Goal: Task Accomplishment & Management: Use online tool/utility

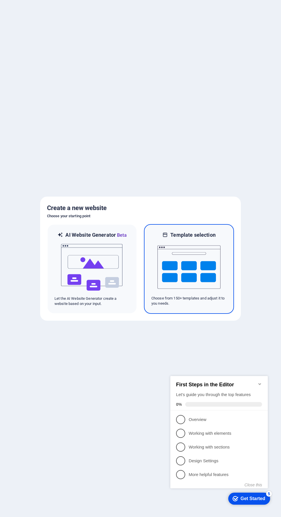
click at [196, 258] on img at bounding box center [188, 267] width 63 height 57
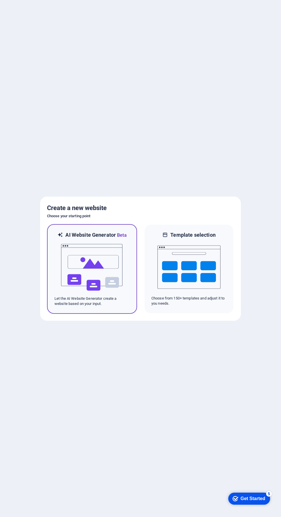
click at [108, 253] on img at bounding box center [91, 267] width 63 height 57
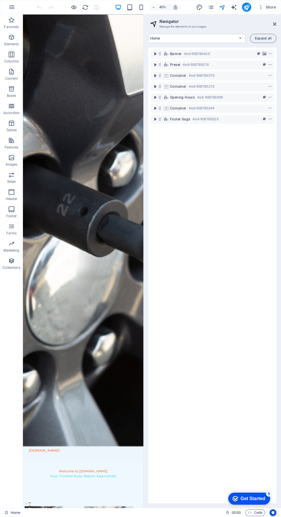
click at [247, 7] on icon "publish" at bounding box center [246, 7] width 7 height 7
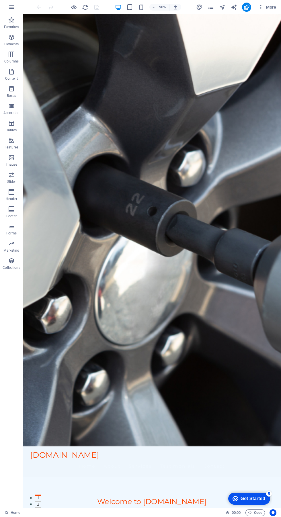
click at [247, 7] on icon "publish" at bounding box center [246, 7] width 7 height 7
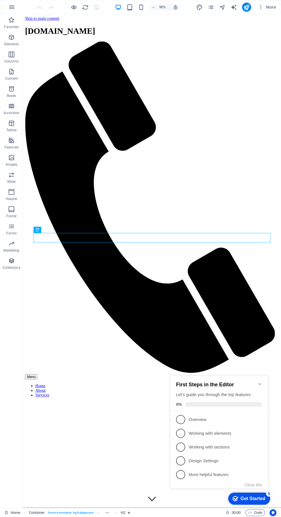
scroll to position [1, 0]
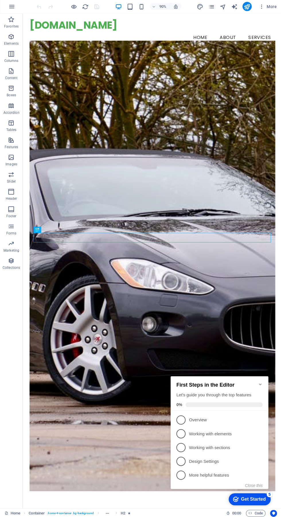
click at [130, 517] on div "Drop content here or Add elements Paste clipboard Who We Are At View7MM, we are…" at bounding box center [175, 275] width 258 height 494
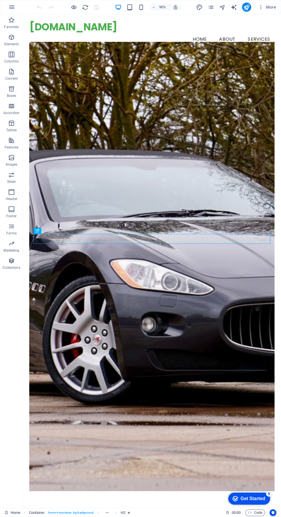
click at [239, 144] on figure at bounding box center [166, 294] width 272 height 499
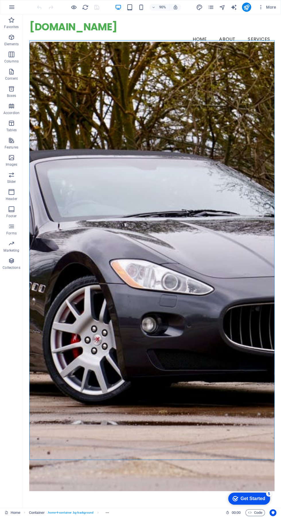
click at [231, 151] on figure at bounding box center [166, 294] width 272 height 499
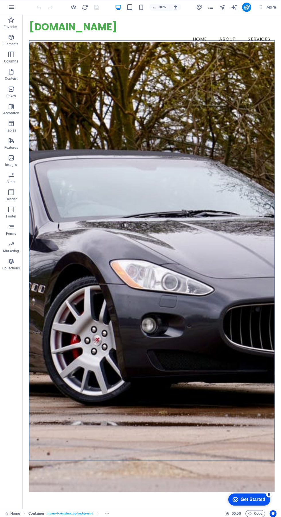
click at [258, 103] on figure at bounding box center [166, 294] width 272 height 499
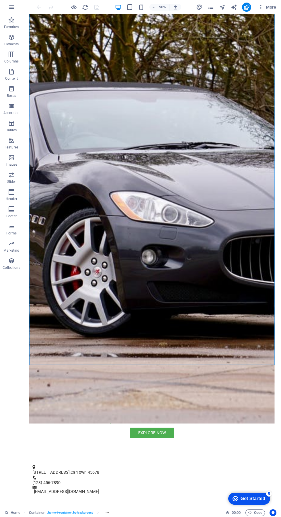
scroll to position [135, 0]
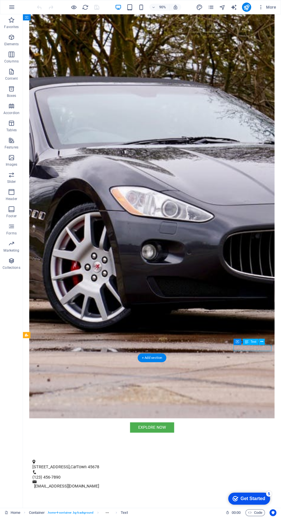
click at [263, 342] on button at bounding box center [262, 342] width 6 height 6
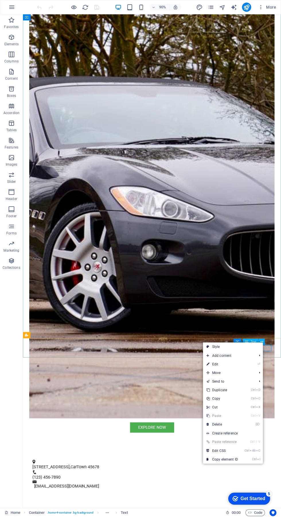
click at [238, 364] on link "⏎ Edit" at bounding box center [222, 364] width 38 height 9
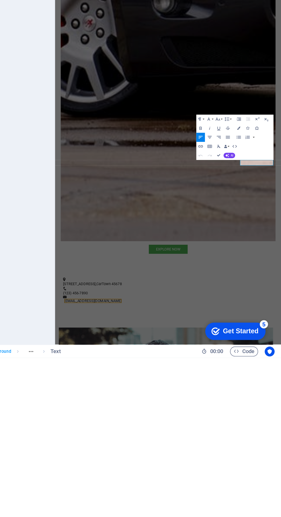
scroll to position [0, 0]
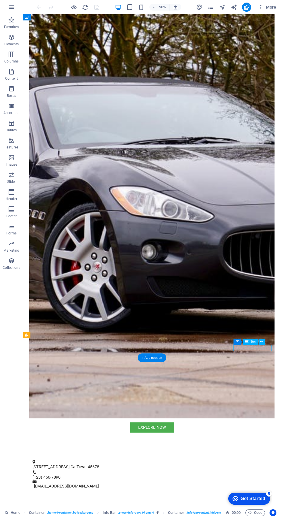
click at [281, 372] on figure at bounding box center [166, 213] width 272 height 499
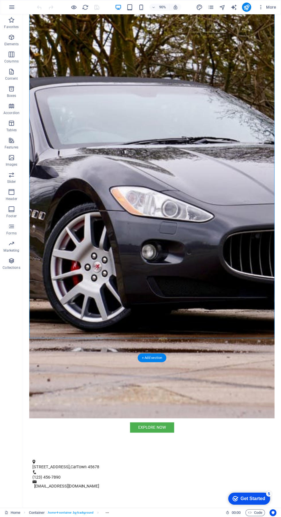
click at [254, 342] on span "Text" at bounding box center [254, 341] width 6 height 3
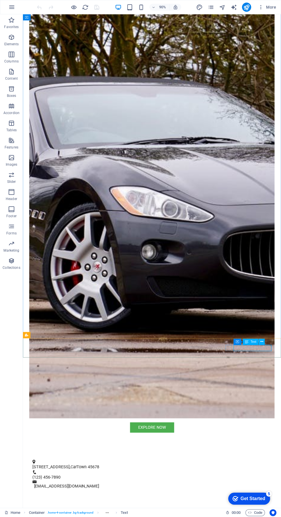
click at [254, 342] on span "Text" at bounding box center [254, 341] width 6 height 3
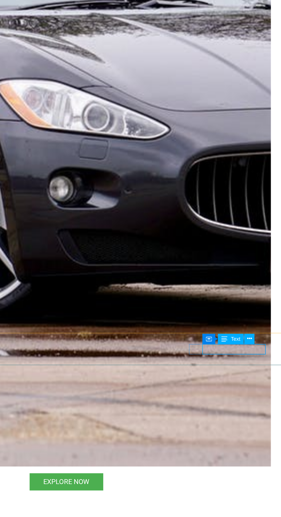
scroll to position [134, 0]
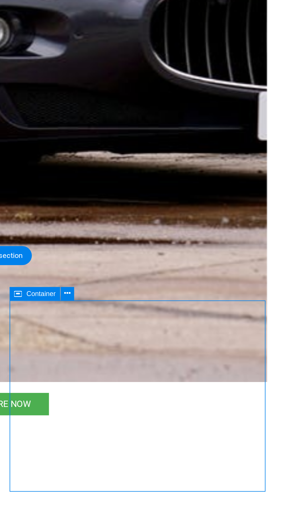
scroll to position [0, 0]
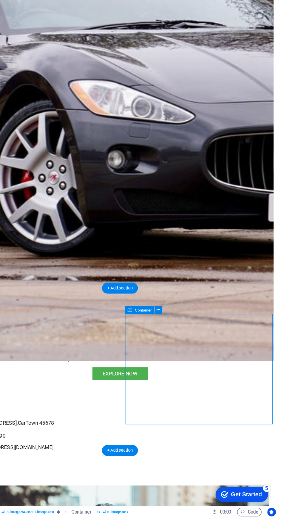
click at [107, 347] on div "[STREET_ADDRESS] (123) 456-7890 [EMAIL_ADDRESS][DOMAIN_NAME]" at bounding box center [101, 371] width 287 height 48
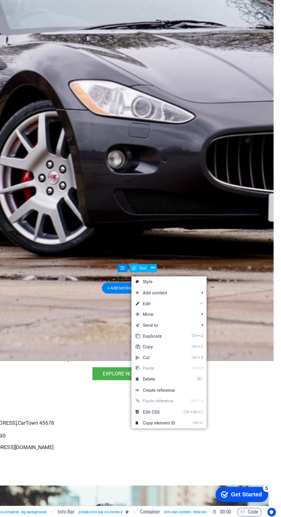
click at [160, 177] on figure at bounding box center [101, 66] width 272 height 482
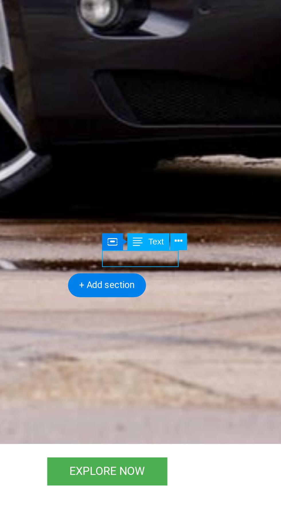
click at [170, 320] on span "Text" at bounding box center [170, 318] width 6 height 3
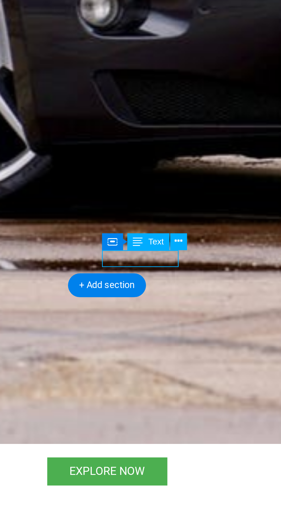
click at [162, 317] on icon at bounding box center [163, 318] width 4 height 6
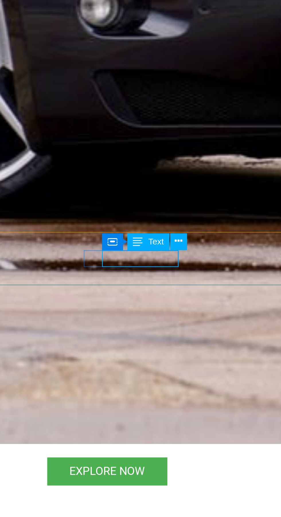
click at [165, 318] on div "Text" at bounding box center [166, 318] width 15 height 6
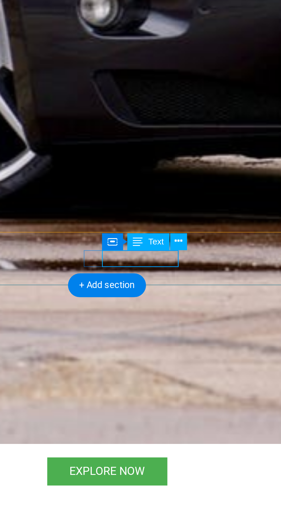
click at [181, 318] on button at bounding box center [178, 318] width 6 height 6
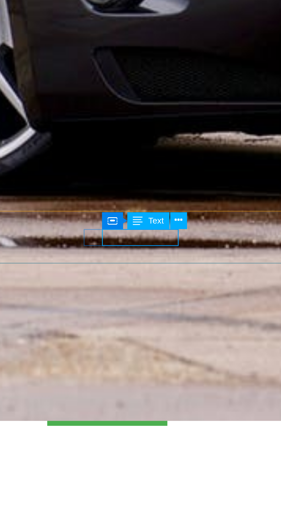
scroll to position [170, 0]
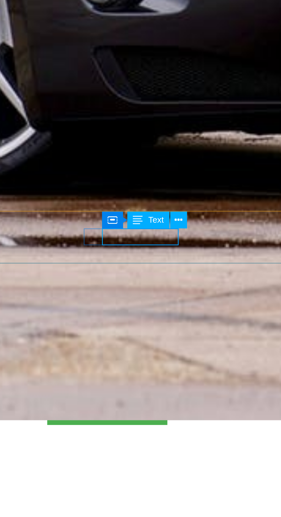
click at [180, 309] on button at bounding box center [178, 310] width 6 height 6
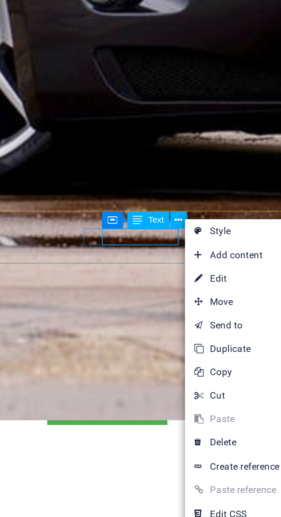
click at [198, 332] on link "⏎ Edit" at bounding box center [200, 331] width 38 height 9
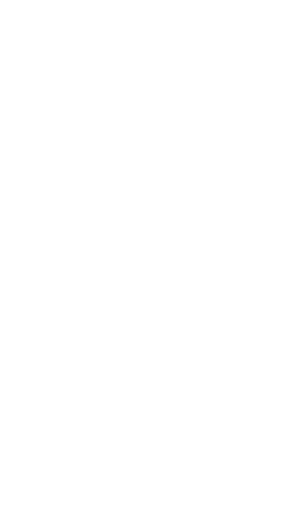
scroll to position [0, 0]
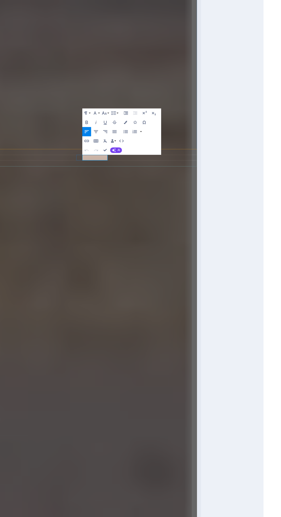
click at [145, 458] on div "General Data SEO / Meta Languages Website name [DOMAIN_NAME] Logo Drag files he…" at bounding box center [211, 268] width 140 height 479
click at [134, 434] on icon "button" at bounding box center [134, 434] width 0 height 0
click at [134, 436] on icon "button" at bounding box center [134, 436] width 0 height 0
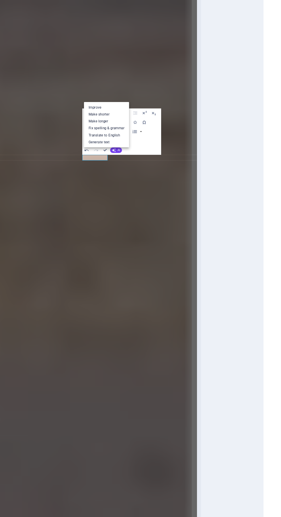
click at [134, 435] on link "Generate text" at bounding box center [133, 435] width 3 height 1
select select "English"
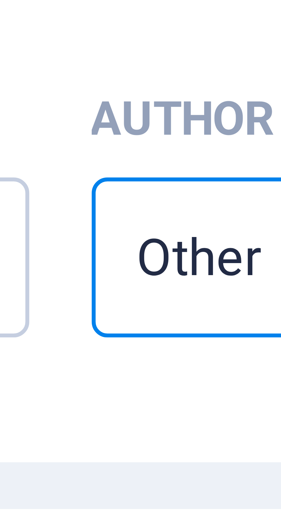
type textarea "x"
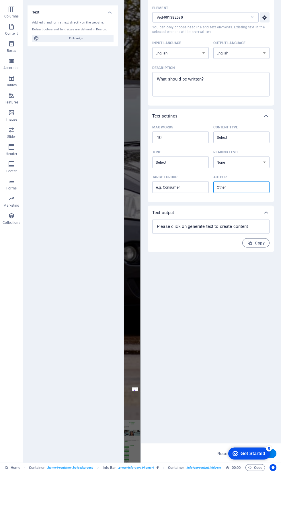
click at [223, 62] on input "#ed-901382590" at bounding box center [201, 62] width 98 height 10
type textarea "x"
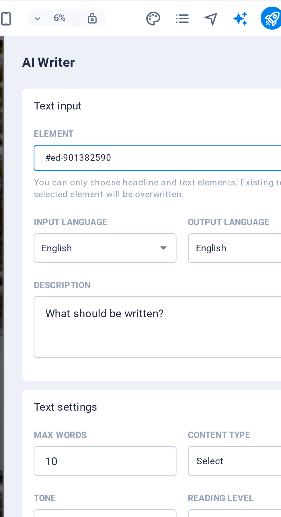
type textarea "x"
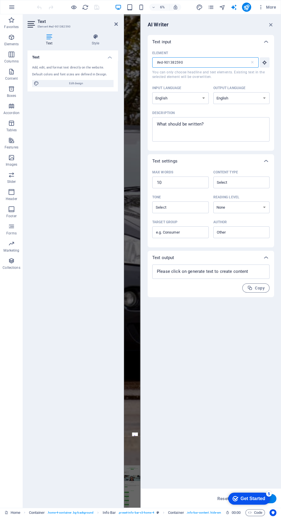
click at [116, 24] on icon at bounding box center [115, 24] width 3 height 5
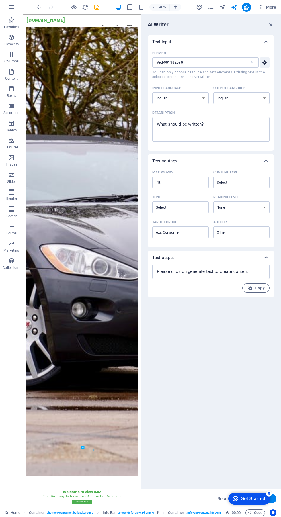
type textarea "x"
click at [273, 23] on icon "button" at bounding box center [271, 25] width 6 height 6
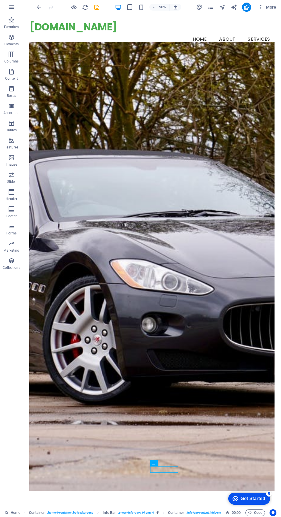
click at [243, 316] on figure at bounding box center [166, 294] width 272 height 499
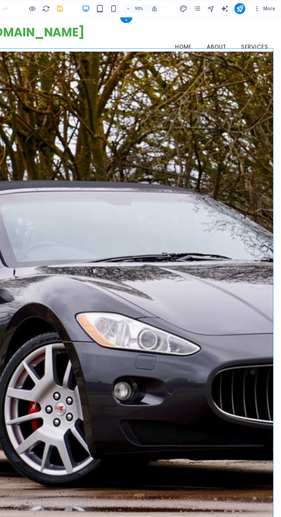
scroll to position [3, 0]
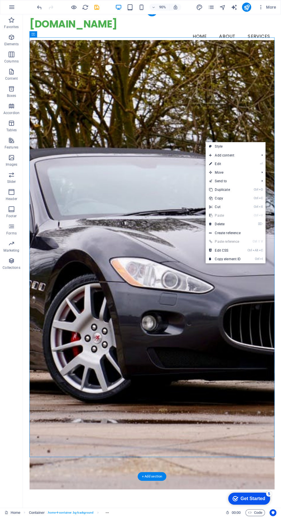
click at [233, 161] on link "⏎ Edit" at bounding box center [225, 164] width 38 height 9
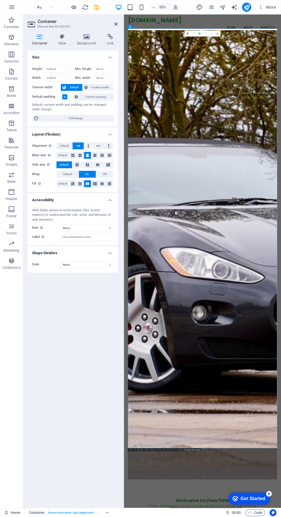
click at [90, 39] on icon at bounding box center [87, 37] width 28 height 6
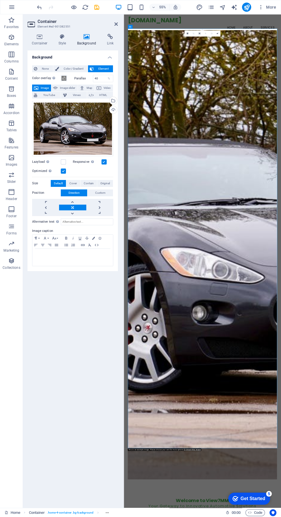
click at [117, 104] on div "Select files from the file manager, stock photos, or upload file(s)" at bounding box center [112, 101] width 9 height 9
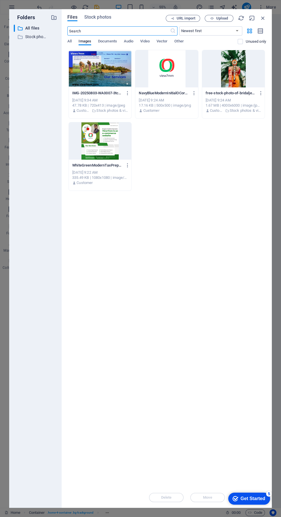
scroll to position [0, 0]
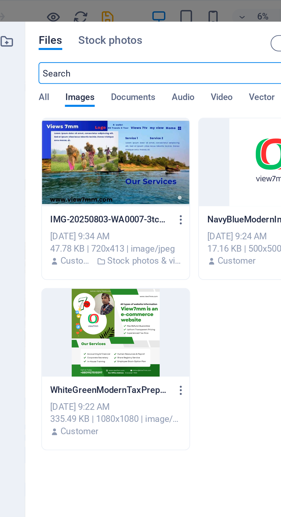
click at [114, 72] on div at bounding box center [100, 68] width 62 height 37
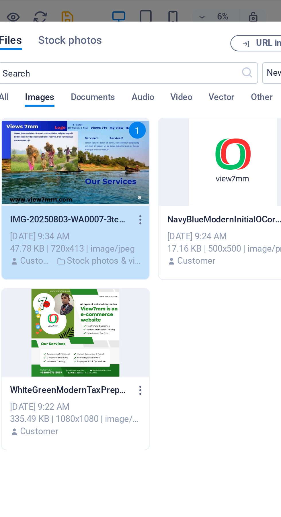
click at [146, 42] on span "Video" at bounding box center [144, 42] width 9 height 8
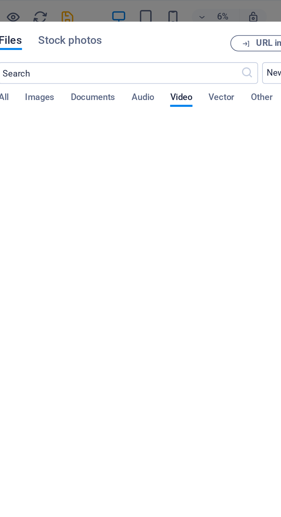
click at [88, 40] on span "Images" at bounding box center [85, 42] width 13 height 8
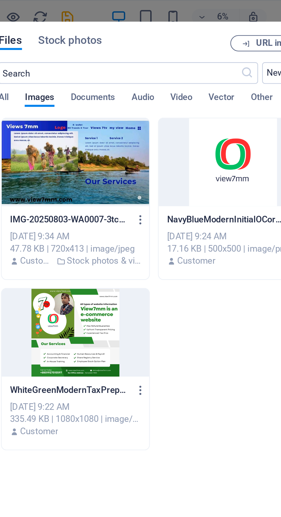
click at [102, 141] on div at bounding box center [100, 140] width 62 height 37
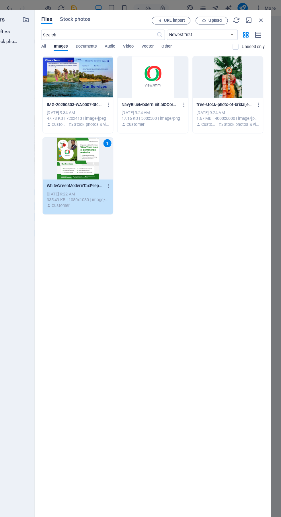
click at [220, 20] on button "Upload" at bounding box center [219, 18] width 29 height 7
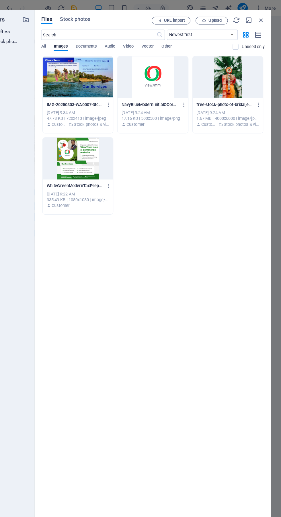
click at [103, 146] on div at bounding box center [100, 140] width 62 height 37
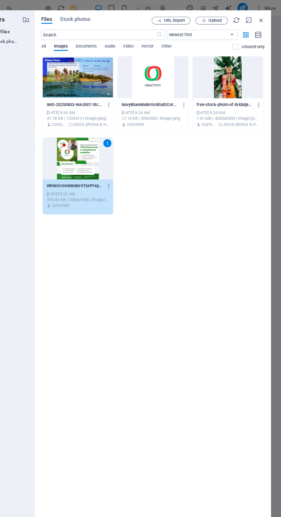
click at [180, 15] on button "URL import" at bounding box center [183, 18] width 34 height 7
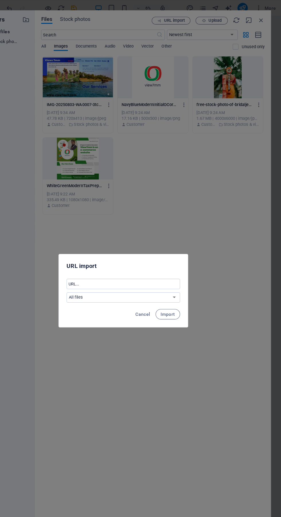
click at [159, 252] on input "text" at bounding box center [140, 252] width 101 height 9
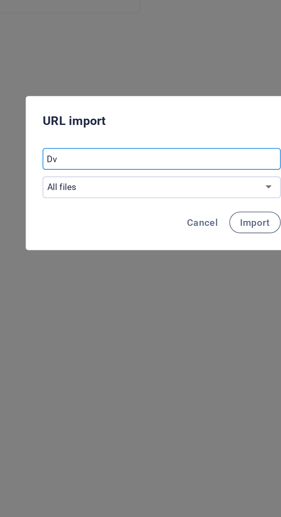
type input "D"
click at [97, 253] on input "Mydview" at bounding box center [140, 252] width 101 height 9
click at [98, 254] on input "Mydview" at bounding box center [140, 252] width 101 height 9
click at [101, 253] on input "Mydview" at bounding box center [140, 252] width 101 height 9
click at [99, 254] on input "Mydview" at bounding box center [140, 252] width 101 height 9
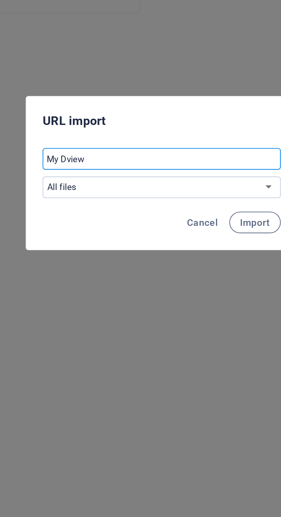
click at [99, 253] on input "My Dview" at bounding box center [140, 252] width 101 height 9
click at [95, 254] on input "My Dview" at bounding box center [140, 252] width 101 height 9
click at [104, 255] on input "My Dview" at bounding box center [140, 252] width 101 height 9
click at [103, 254] on input "My Dview" at bounding box center [140, 252] width 101 height 9
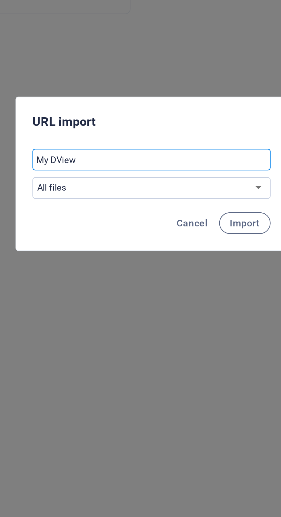
click at [97, 252] on input "My DView" at bounding box center [140, 252] width 101 height 9
type input "MyDView"
click at [186, 265] on select "All files Stock photos & videos" at bounding box center [140, 264] width 101 height 9
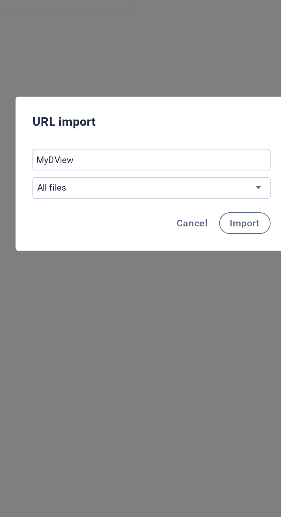
click at [181, 277] on span "Import" at bounding box center [180, 279] width 13 height 5
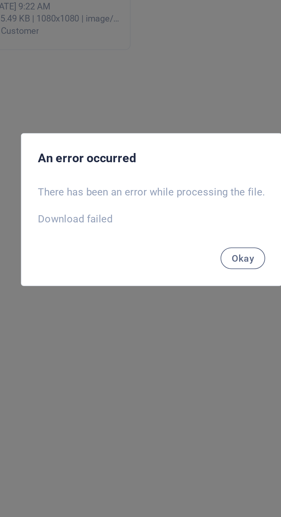
click at [178, 282] on button "Okay" at bounding box center [179, 279] width 19 height 9
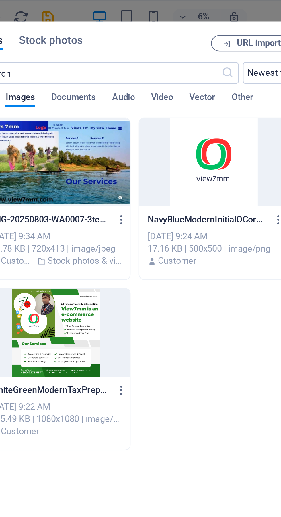
click at [103, 151] on div at bounding box center [100, 140] width 62 height 37
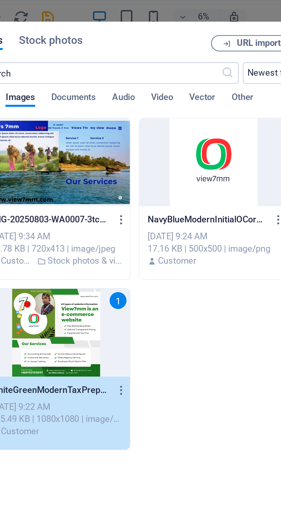
click at [189, 17] on span "URL import" at bounding box center [186, 18] width 19 height 3
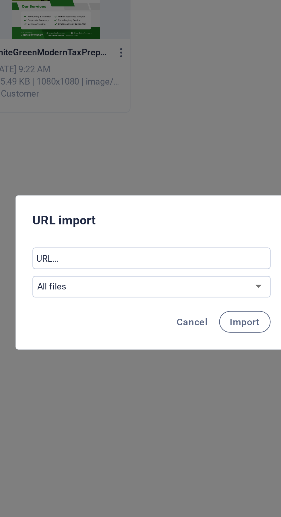
click at [187, 263] on select "All files Stock photos & videos" at bounding box center [140, 264] width 101 height 9
click at [90, 260] on select "All files Stock photos & videos" at bounding box center [140, 264] width 101 height 9
click at [183, 281] on span "Import" at bounding box center [180, 279] width 13 height 5
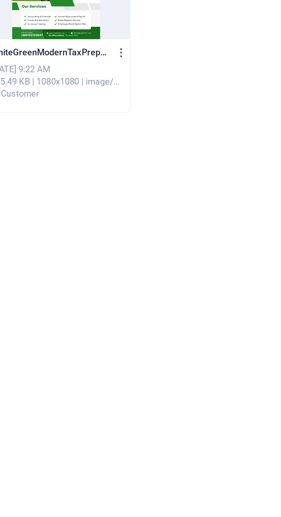
select select "all_files"
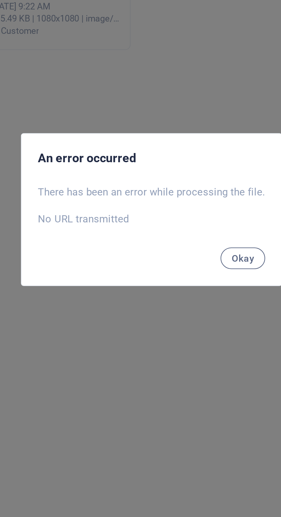
click at [184, 282] on button "Okay" at bounding box center [179, 279] width 19 height 9
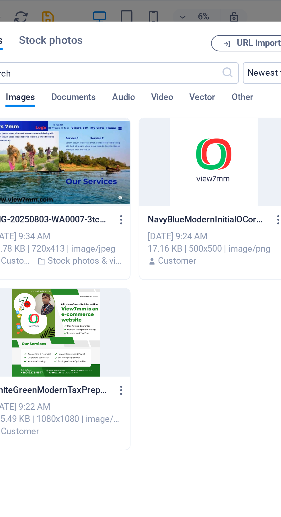
click at [165, 73] on div at bounding box center [166, 68] width 62 height 37
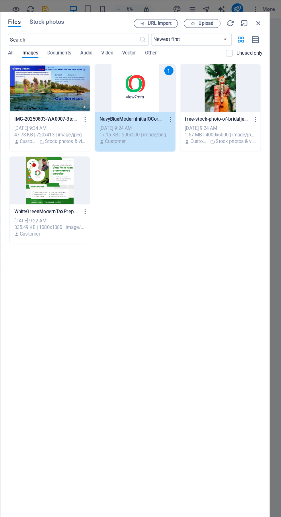
click at [230, 69] on div at bounding box center [233, 68] width 62 height 37
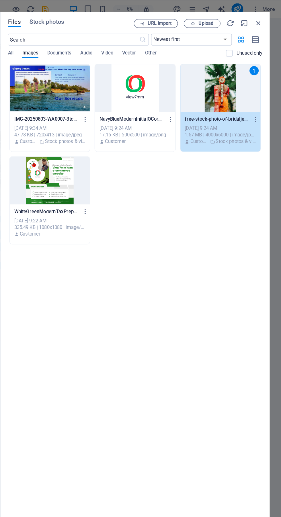
click at [182, 17] on span "URL import" at bounding box center [186, 18] width 19 height 3
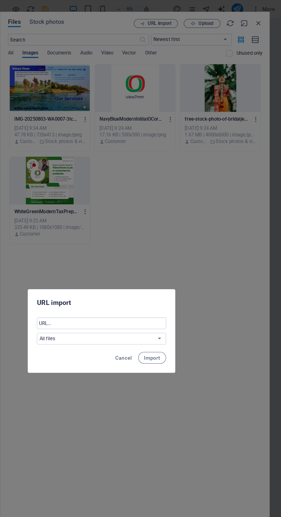
click at [178, 280] on span "Import" at bounding box center [180, 279] width 13 height 5
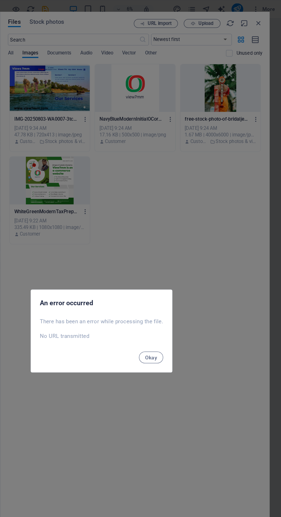
click at [174, 276] on button "Okay" at bounding box center [179, 279] width 19 height 9
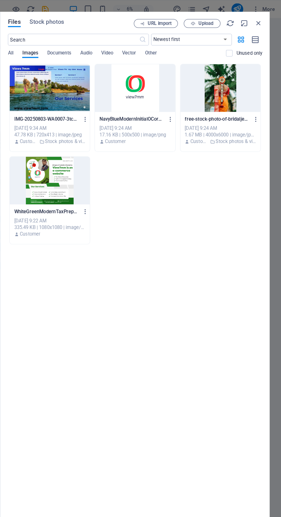
click at [166, 77] on div at bounding box center [166, 68] width 62 height 37
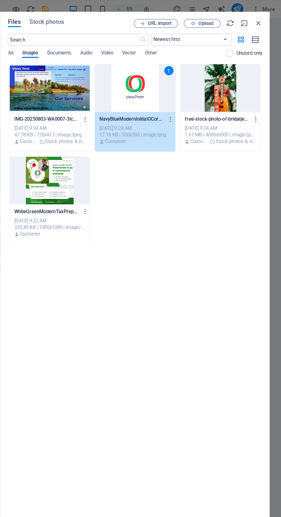
click at [185, 19] on span "URL import" at bounding box center [186, 18] width 19 height 3
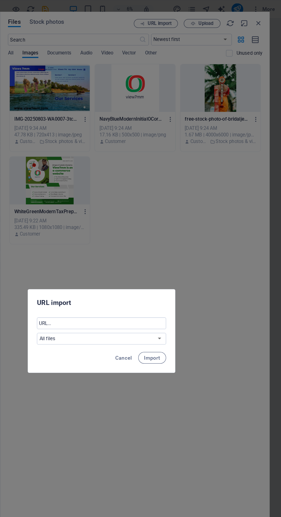
click at [184, 282] on button "Import" at bounding box center [180, 279] width 22 height 9
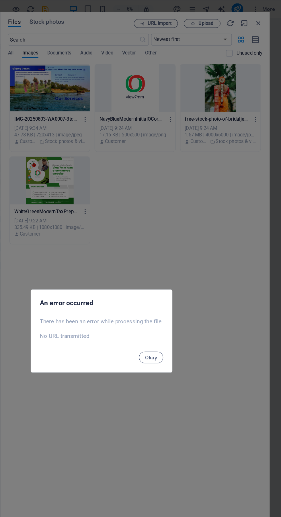
click at [179, 279] on span "Okay" at bounding box center [179, 279] width 10 height 5
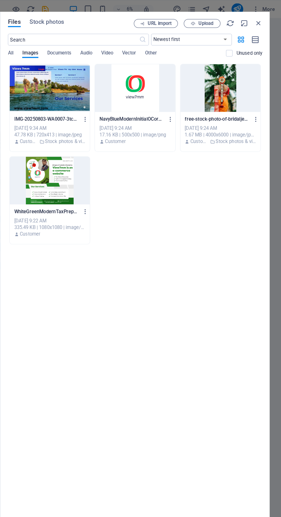
click at [261, 33] on icon "button" at bounding box center [260, 31] width 6 height 7
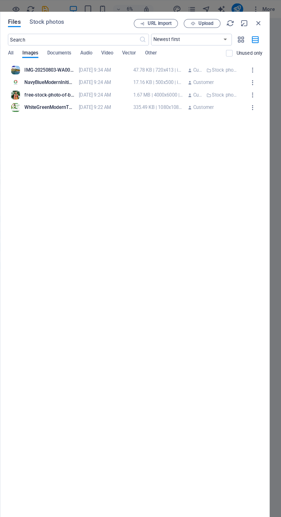
click at [250, 32] on icon "button" at bounding box center [249, 31] width 7 height 6
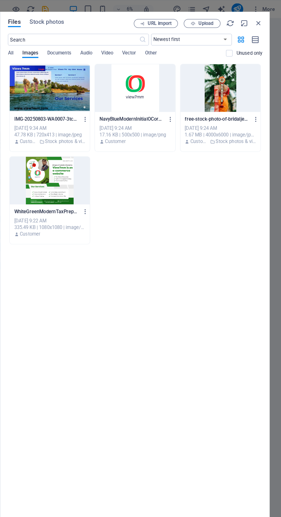
click at [70, 41] on span "All" at bounding box center [69, 42] width 4 height 8
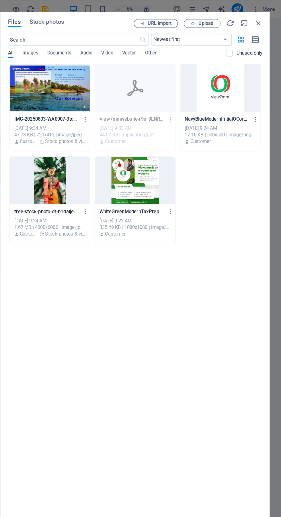
click at [168, 83] on div at bounding box center [166, 68] width 62 height 37
click at [173, 93] on p "View7mmwebsite-r9u_9LNR6fKK-GcgXfBkhQ.pdf" at bounding box center [164, 93] width 50 height 5
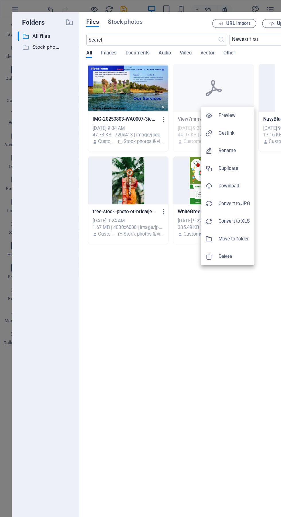
click at [125, 264] on div at bounding box center [140, 258] width 281 height 517
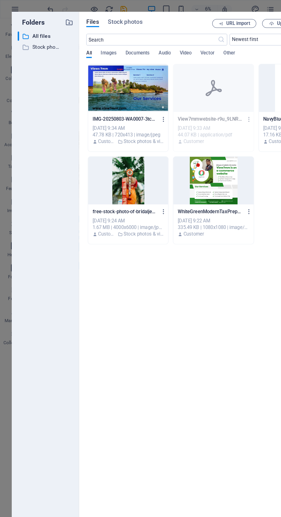
click at [105, 137] on div at bounding box center [100, 140] width 62 height 37
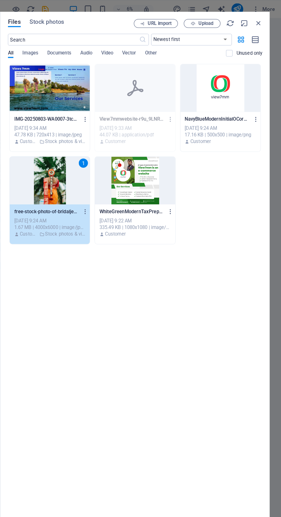
click at [236, 34] on select "Newest first Oldest first Name (A-Z) Name (Z-A) Size (0-9) Size (9-0) Resolutio…" at bounding box center [210, 30] width 63 height 9
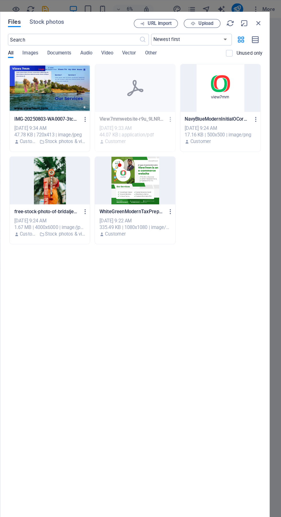
select select "name_asc"
click at [179, 26] on select "Newest first Oldest first Name (A-Z) Name (Z-A) Size (0-9) Size (9-0) Resolutio…" at bounding box center [210, 30] width 63 height 9
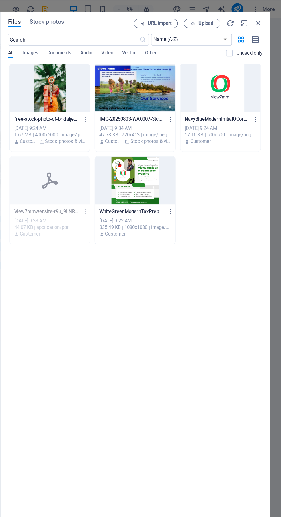
click at [224, 17] on span "Upload" at bounding box center [222, 18] width 12 height 3
click at [251, 18] on icon "button" at bounding box center [252, 18] width 6 height 6
select select "name_asc"
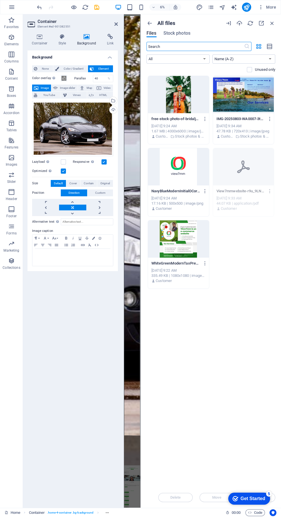
click at [272, 23] on icon "button" at bounding box center [272, 23] width 6 height 6
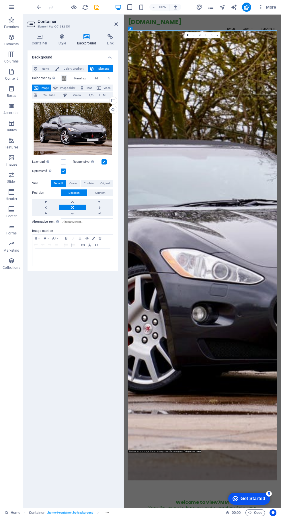
click at [123, 112] on div at bounding box center [122, 261] width 1 height 494
click at [113, 110] on div "Upload" at bounding box center [112, 110] width 9 height 9
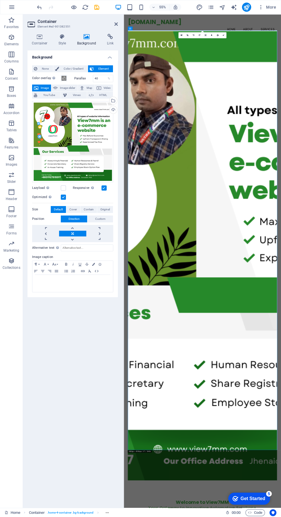
click at [114, 23] on icon at bounding box center [115, 24] width 3 height 5
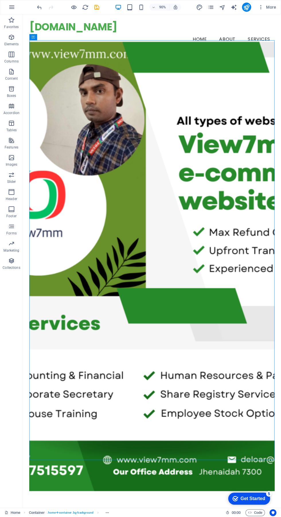
click at [0, 0] on icon "save" at bounding box center [0, 0] width 0 height 0
